Goal: Navigation & Orientation: Understand site structure

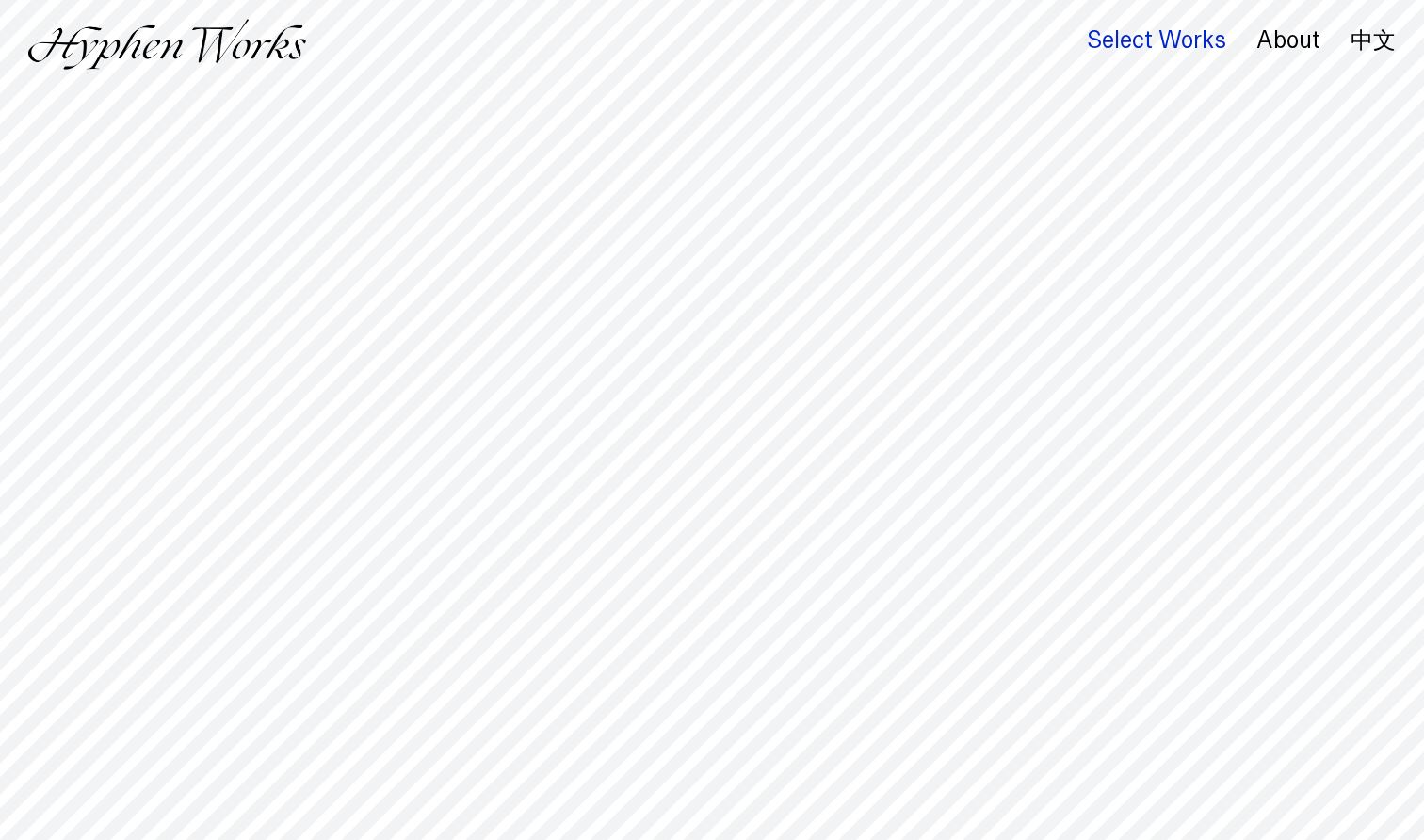
click at [1141, 44] on div "Select Works" at bounding box center [1156, 40] width 139 height 27
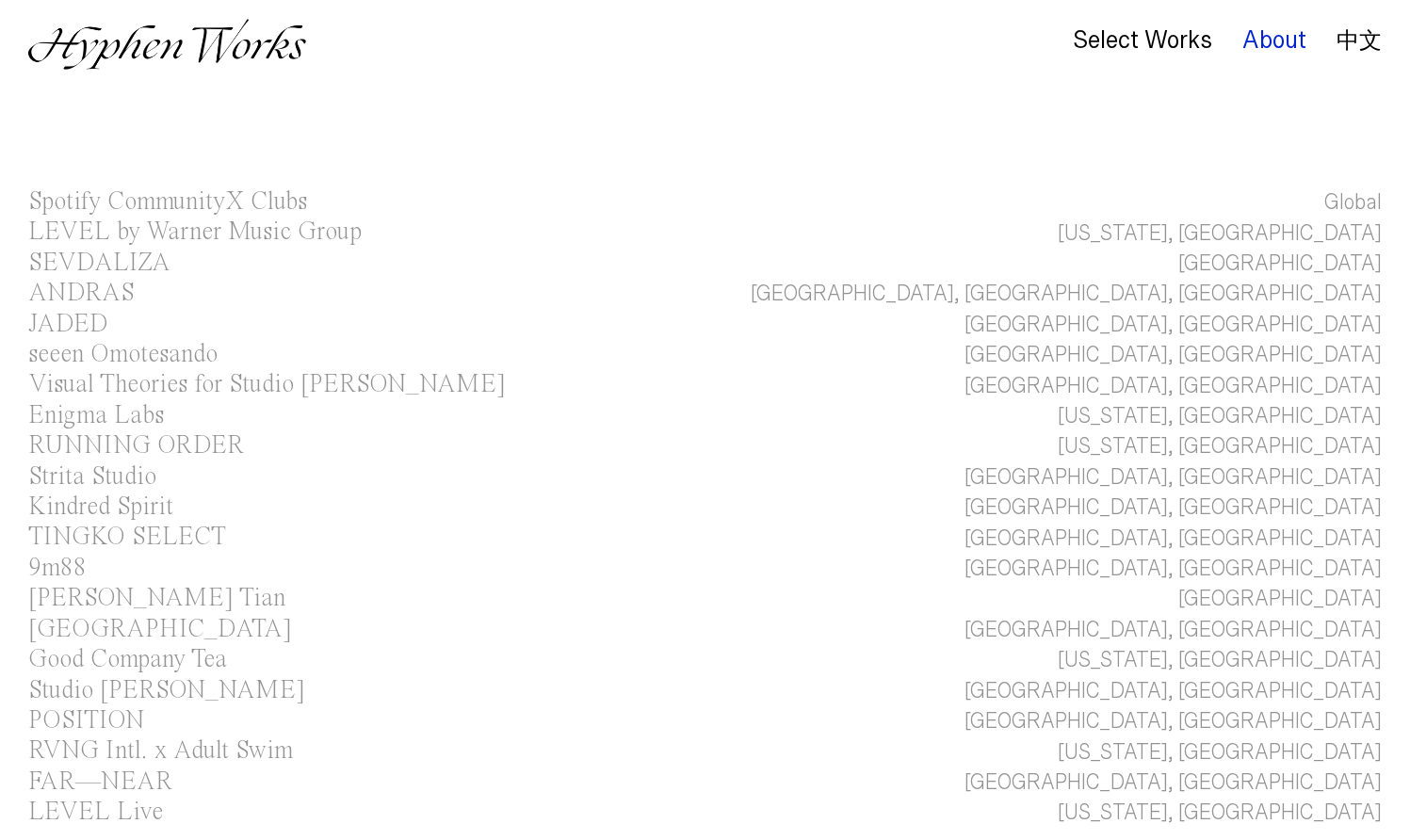
click at [1287, 39] on div "About" at bounding box center [1274, 40] width 64 height 27
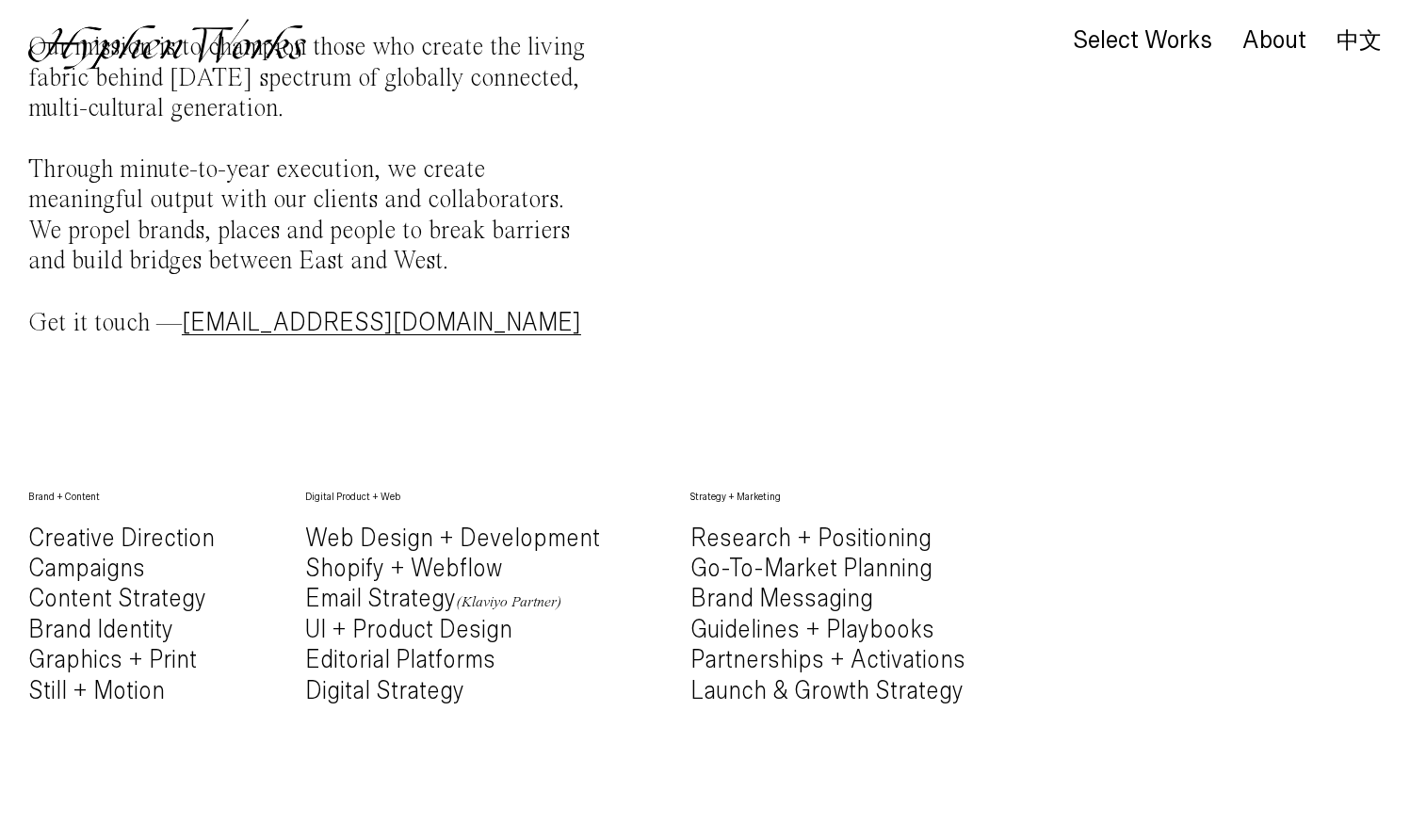
scroll to position [578, 0]
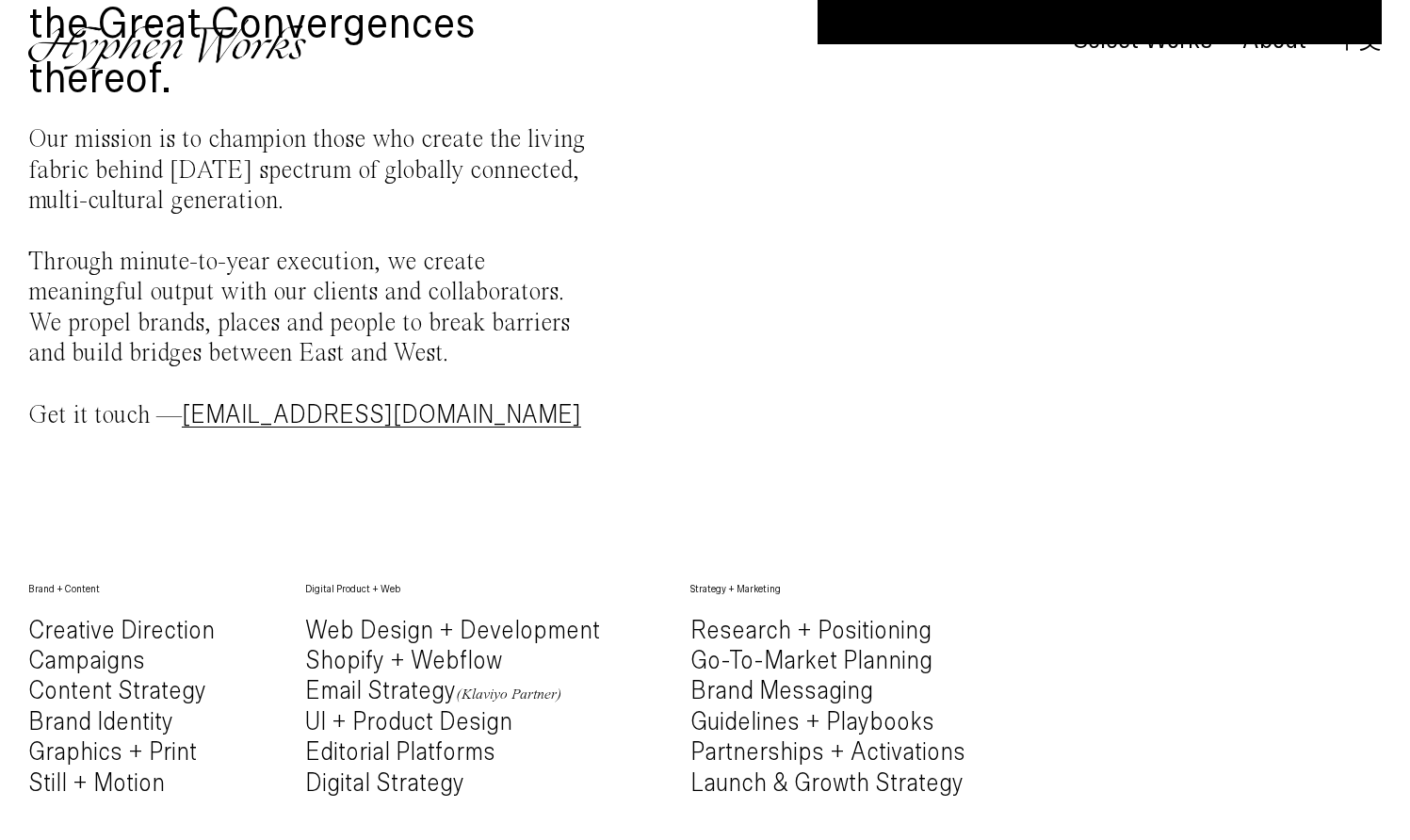
scroll to position [0, 0]
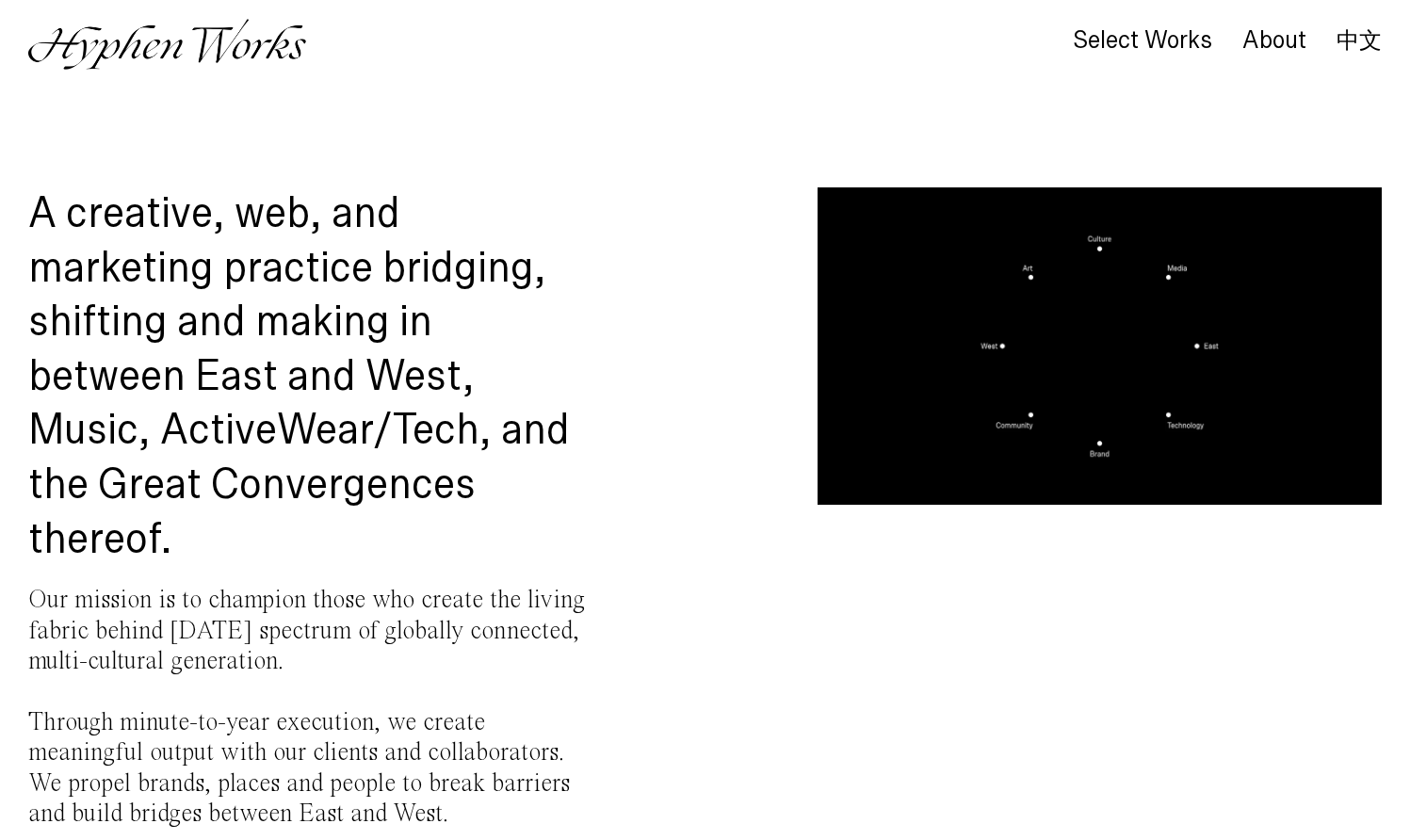
click at [1364, 36] on link "中文" at bounding box center [1359, 40] width 45 height 21
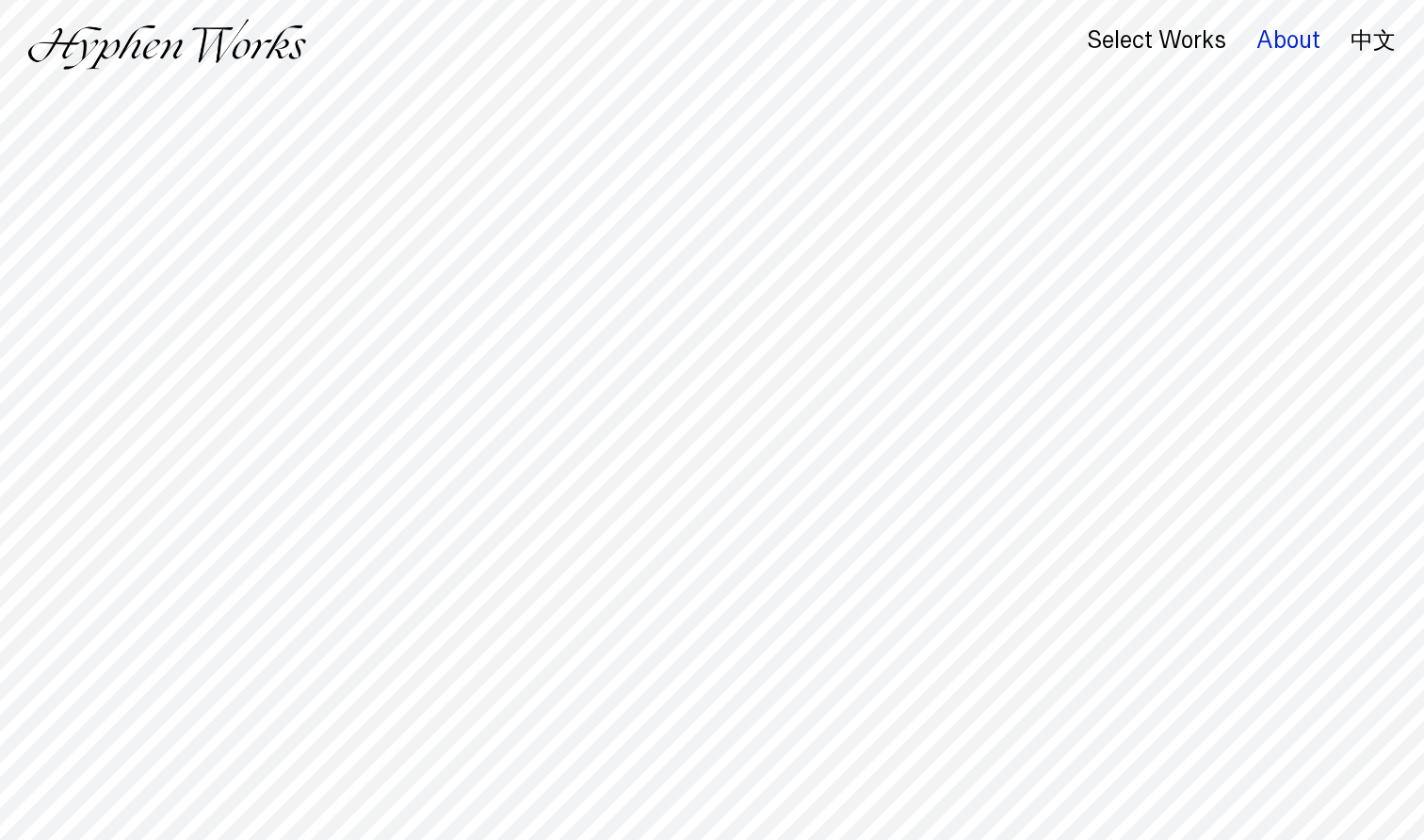
click at [1267, 35] on div "About" at bounding box center [1288, 40] width 64 height 27
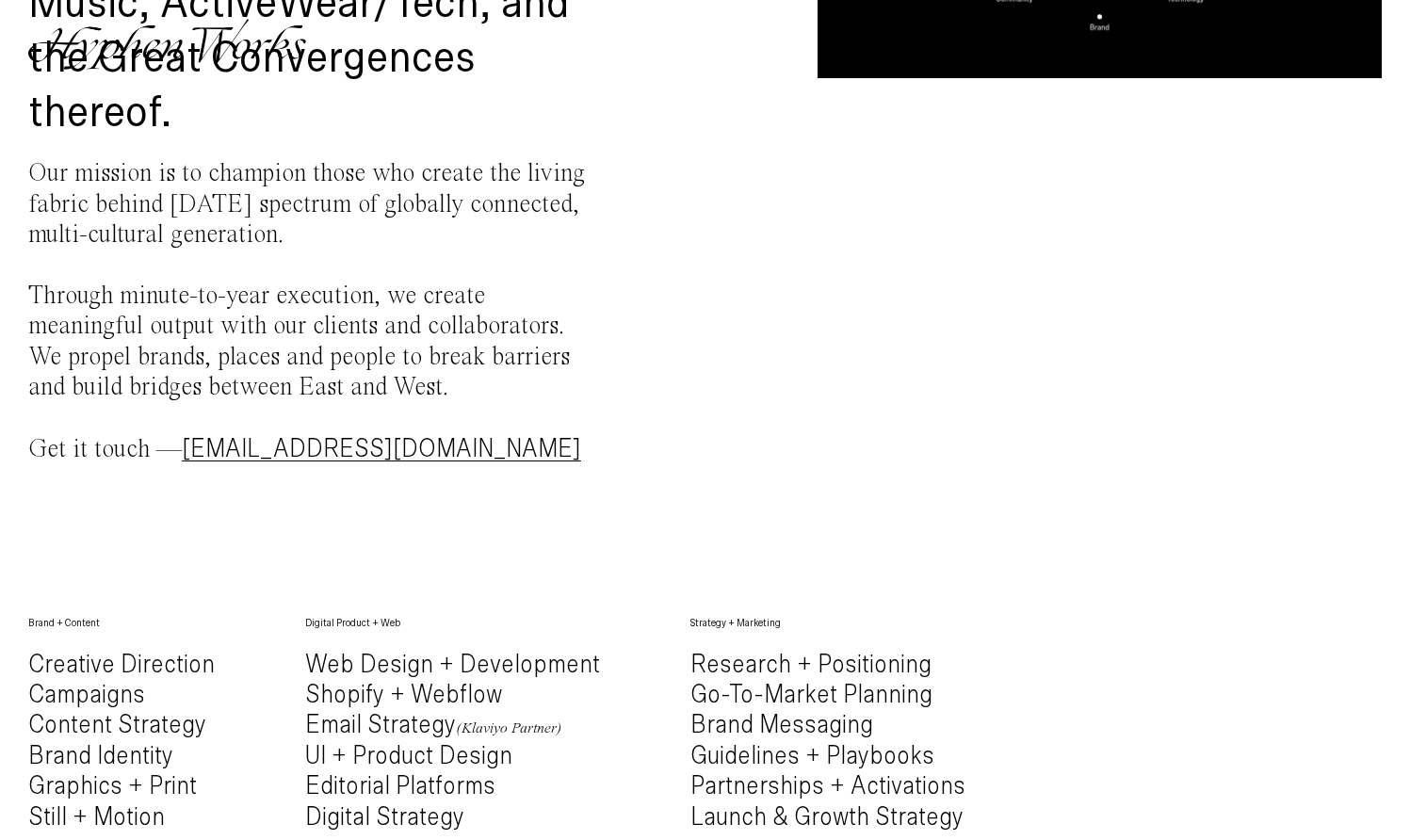
scroll to position [554, 0]
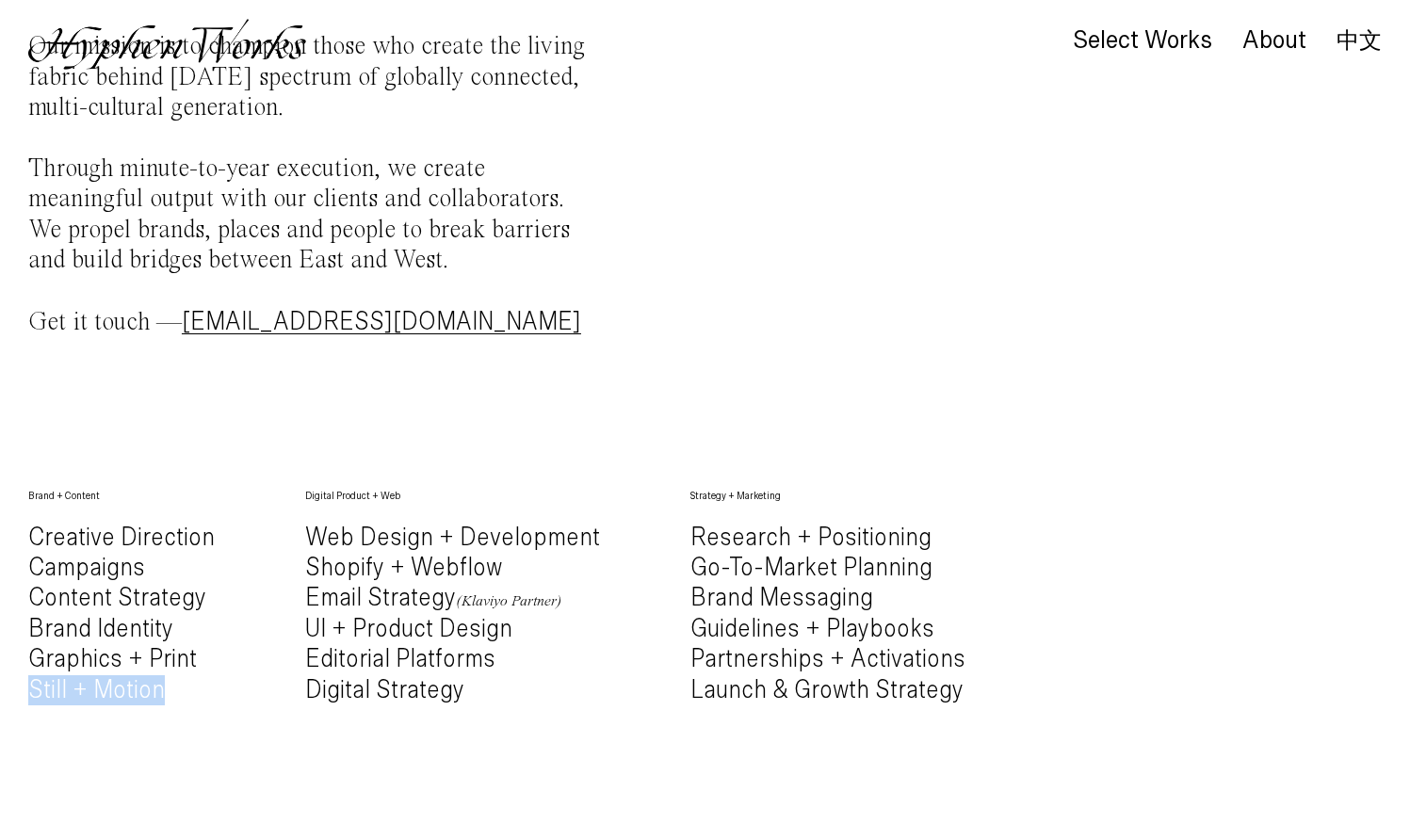
drag, startPoint x: 95, startPoint y: 682, endPoint x: 3, endPoint y: 682, distance: 92.0
click at [87, 719] on div "Brand + Content Creative Direction Campaigns Content Strategy Brand Identity Gr…" at bounding box center [121, 612] width 186 height 246
